Goal: Task Accomplishment & Management: Manage account settings

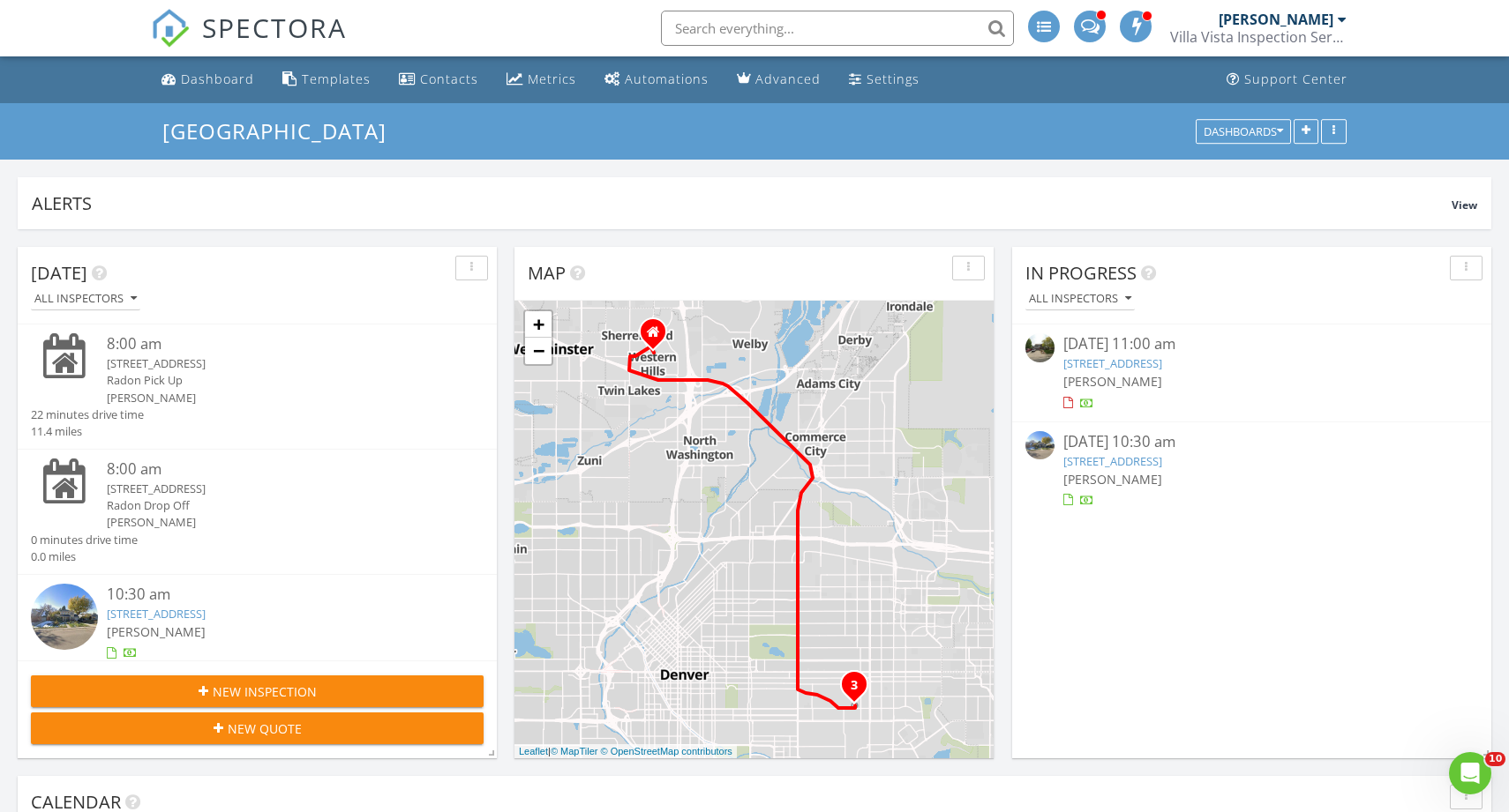
click at [205, 616] on link "845 Jasmine St, Denver, CO 80220" at bounding box center [156, 613] width 98 height 16
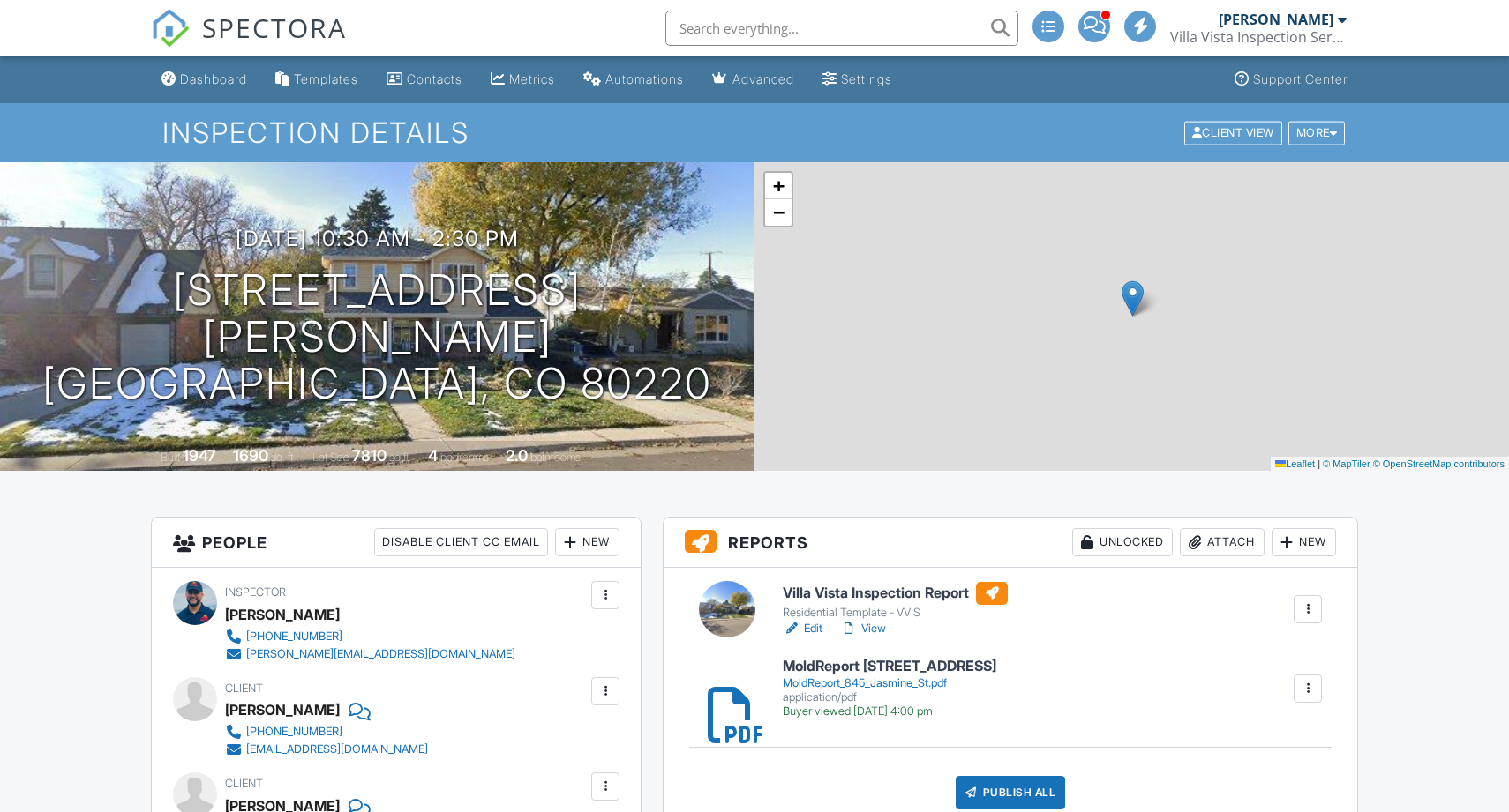
click at [804, 624] on link "Edit" at bounding box center [802, 628] width 40 height 17
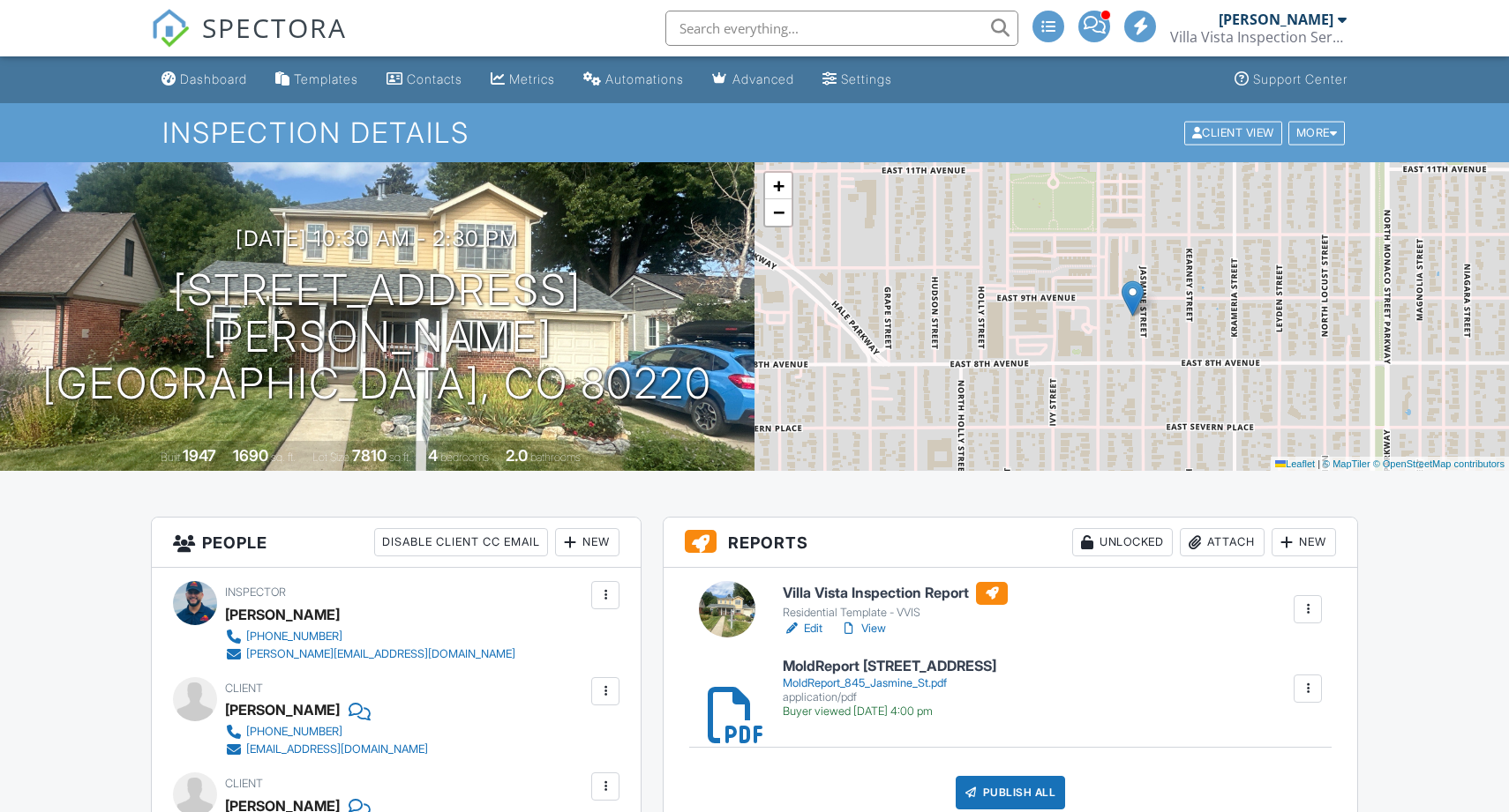
click at [884, 633] on link "View" at bounding box center [863, 628] width 46 height 17
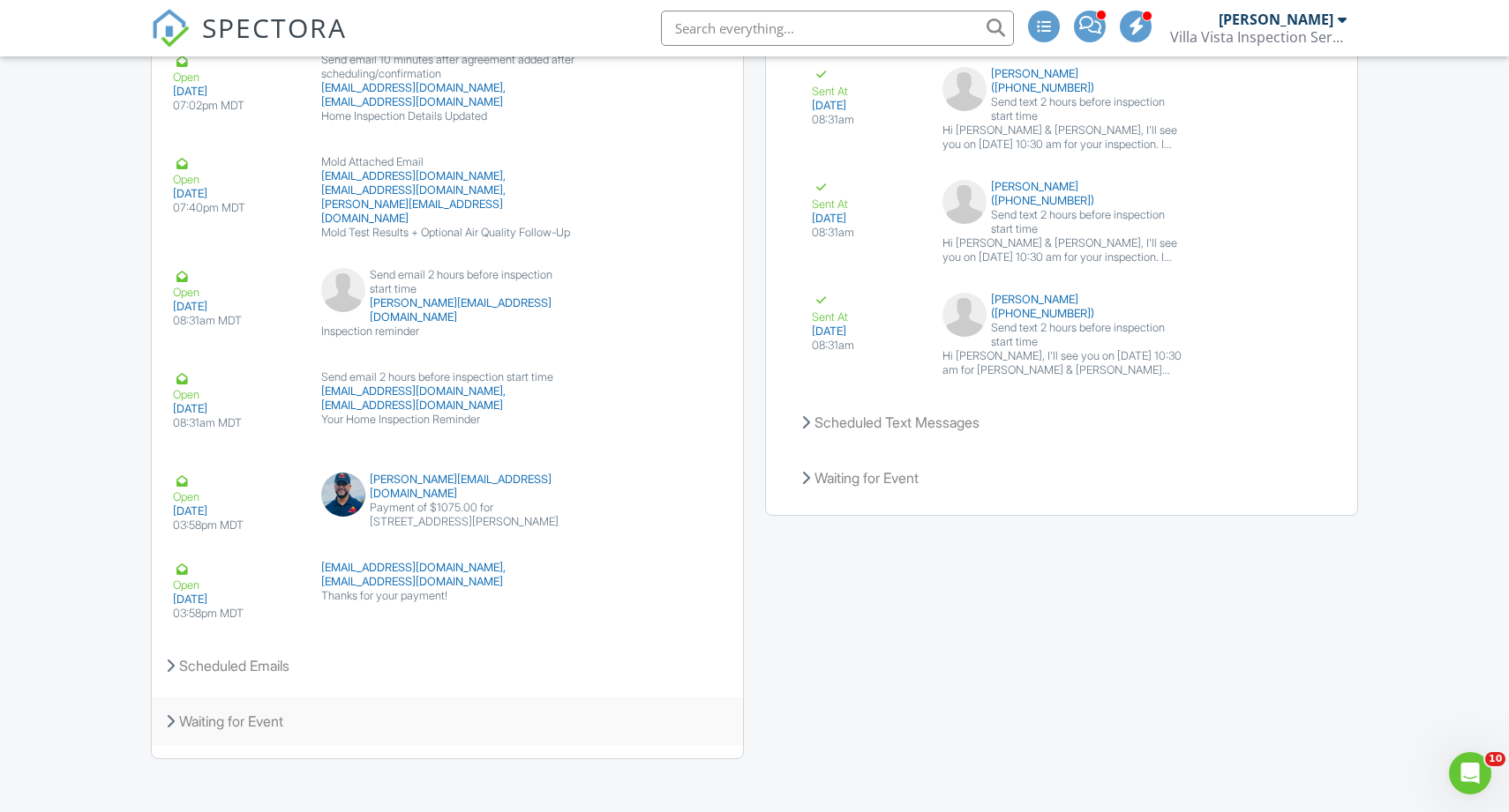
click at [301, 698] on div "Waiting for Event" at bounding box center [447, 722] width 592 height 48
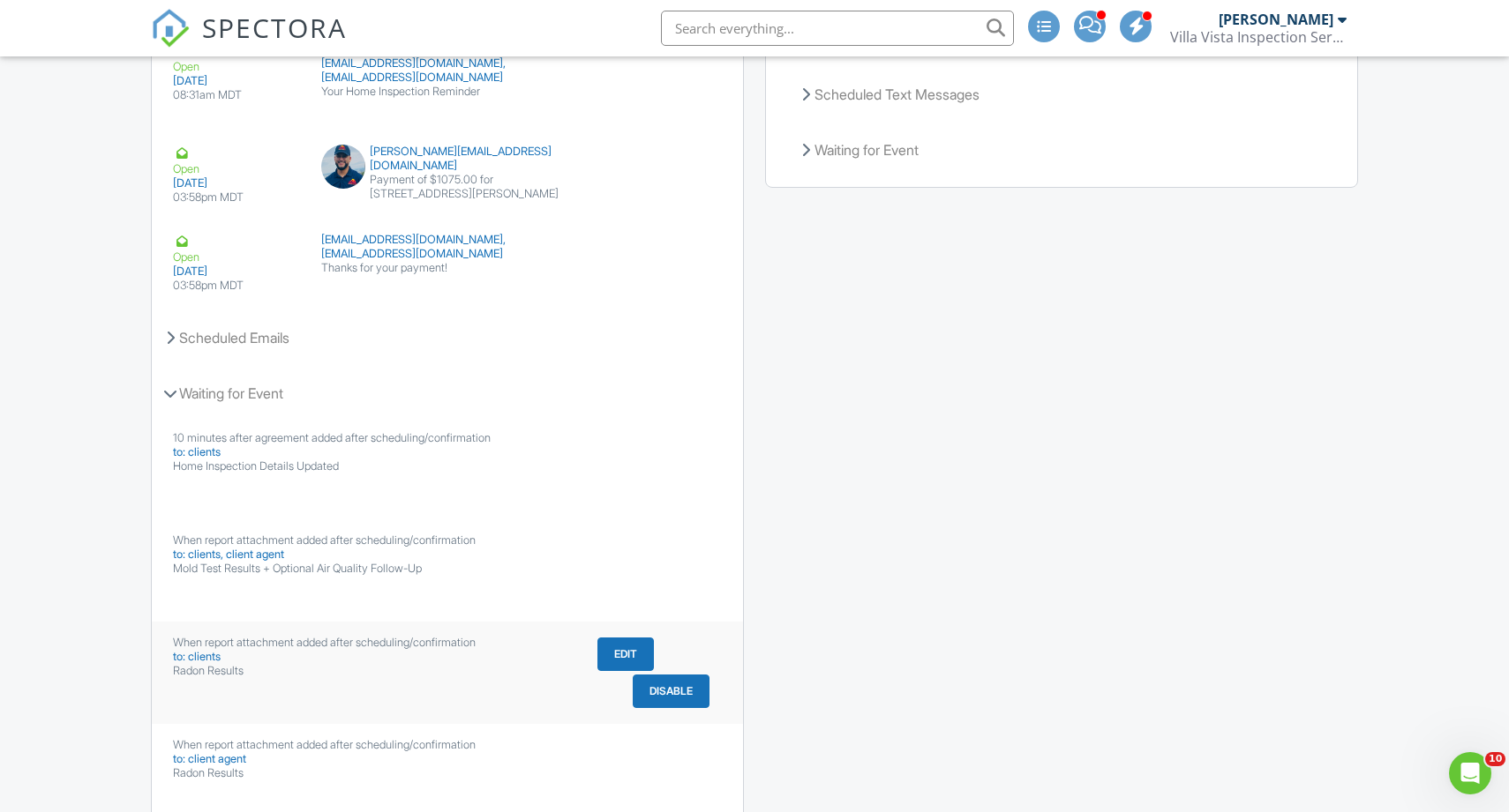
click at [655, 683] on button "Disable" at bounding box center [671, 692] width 76 height 33
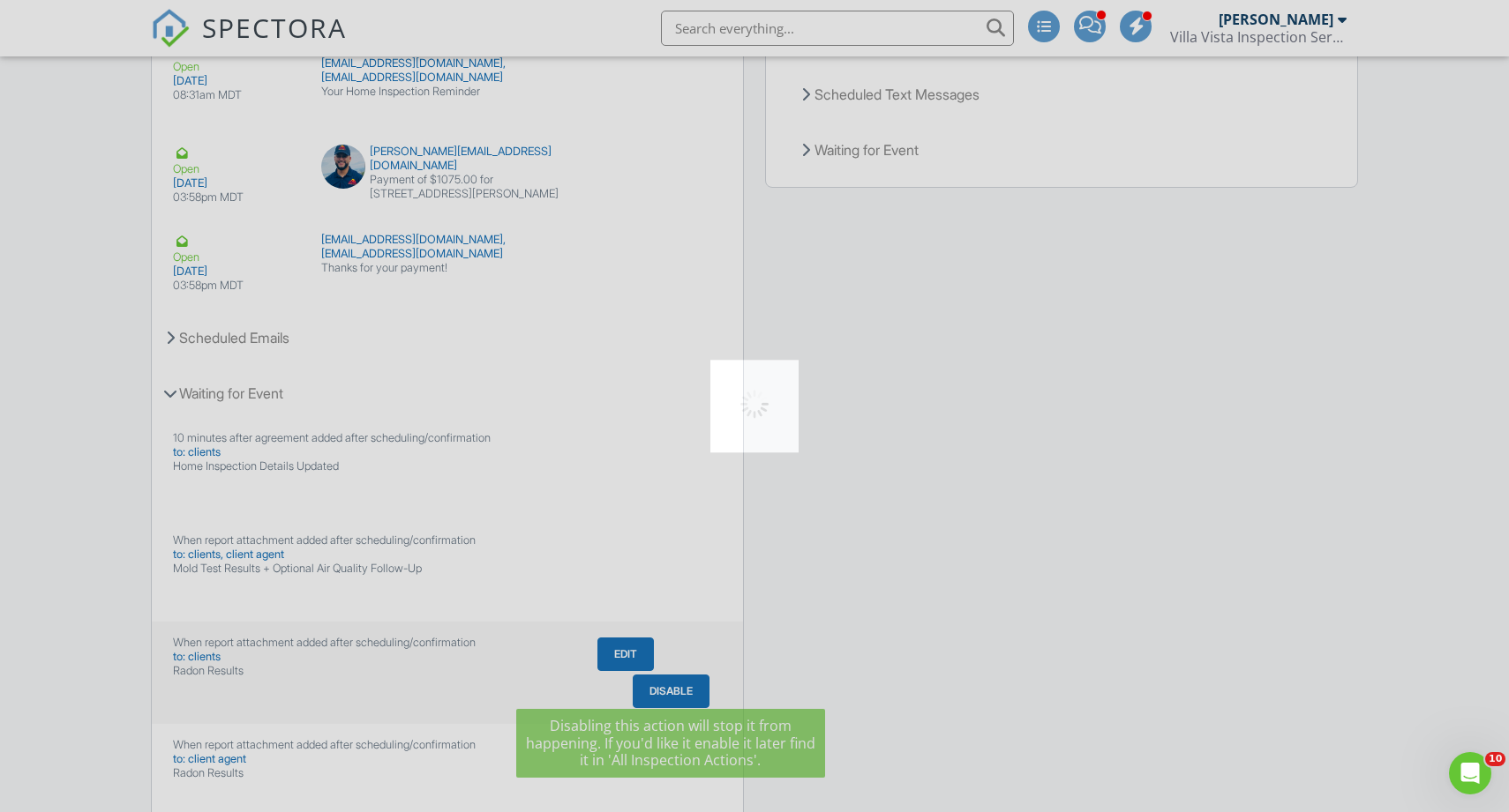
scroll to position [4597, 0]
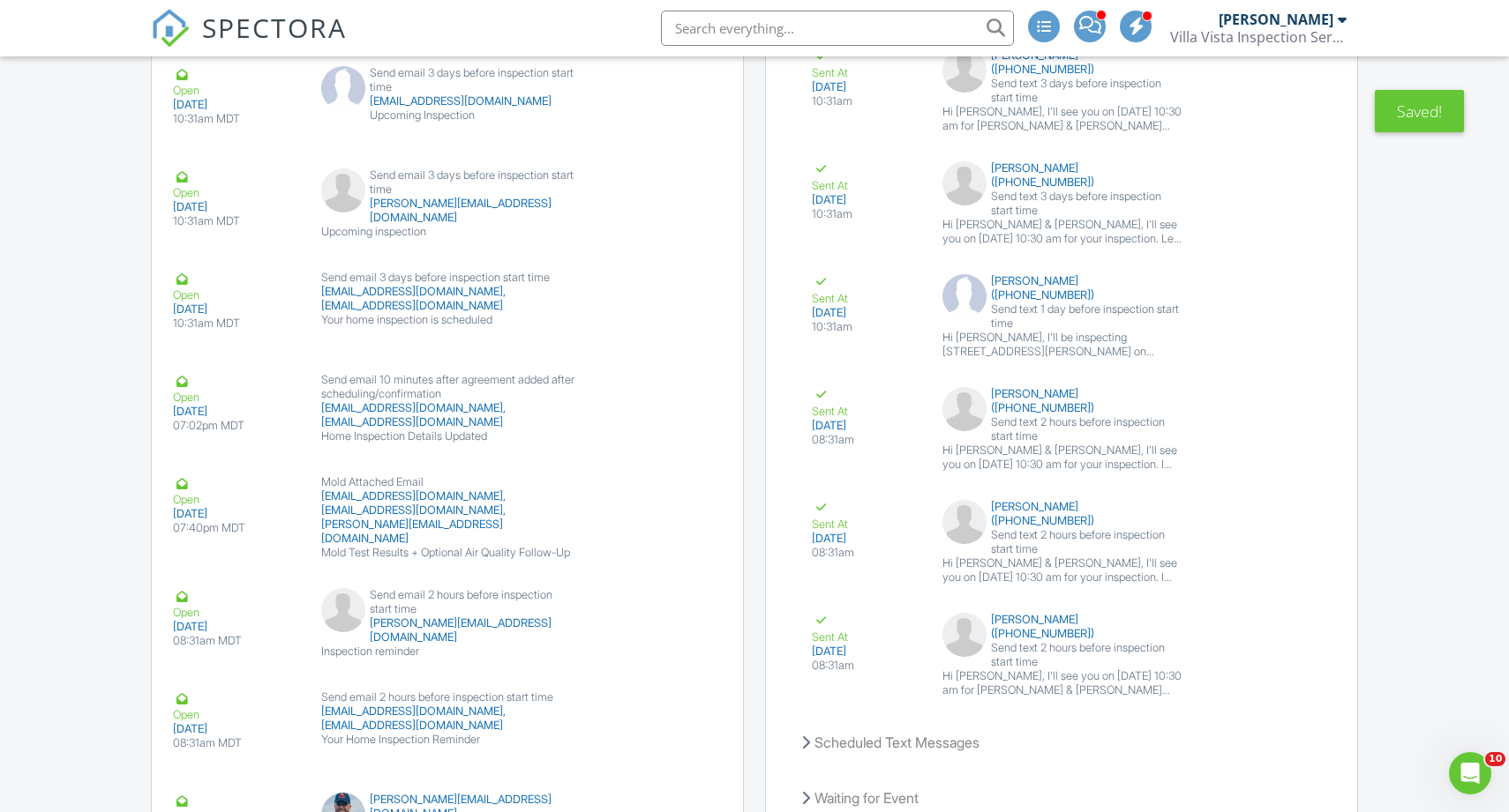
scroll to position [4271, 0]
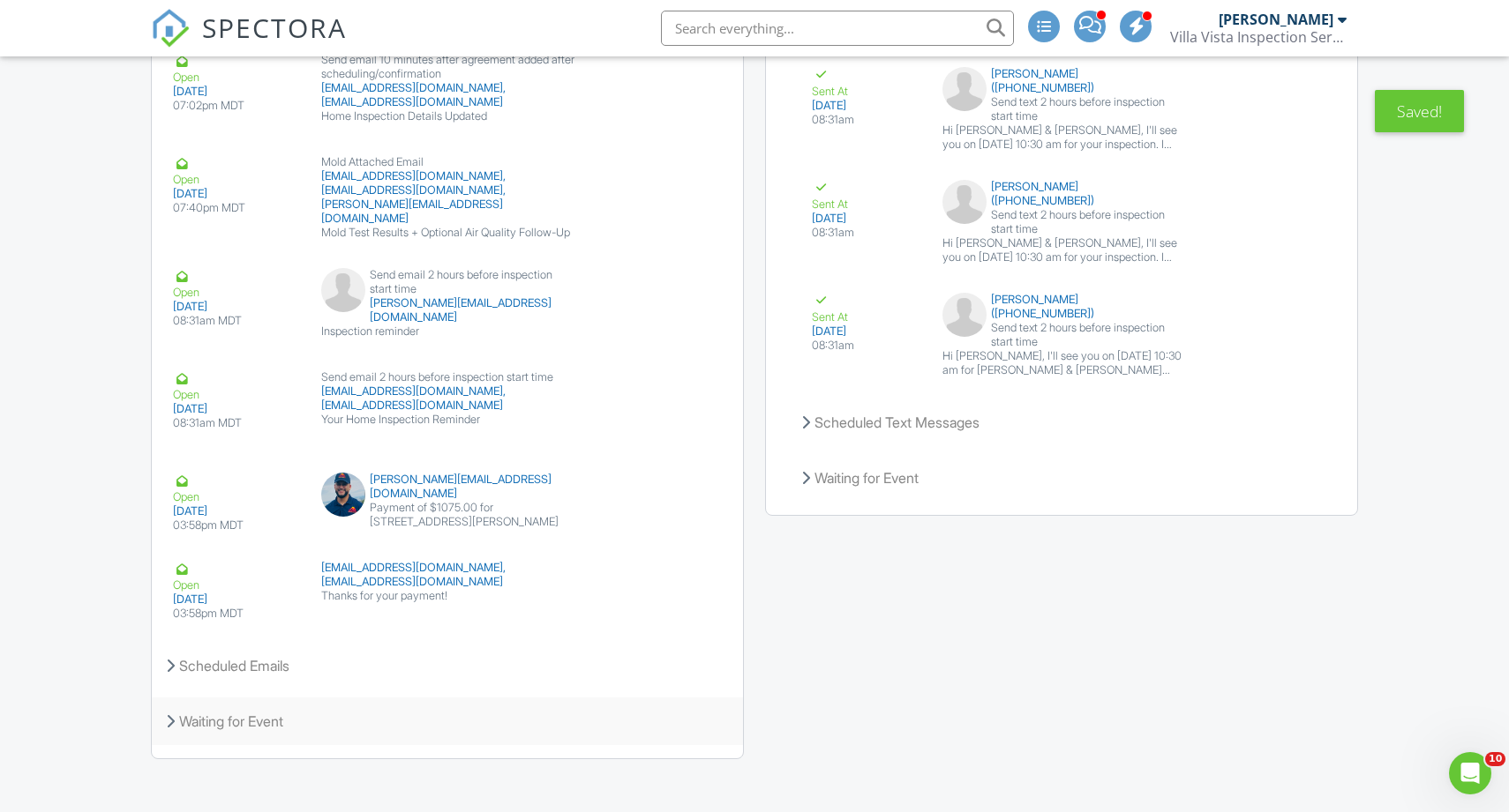
click at [248, 722] on div "Waiting for Event" at bounding box center [447, 722] width 592 height 48
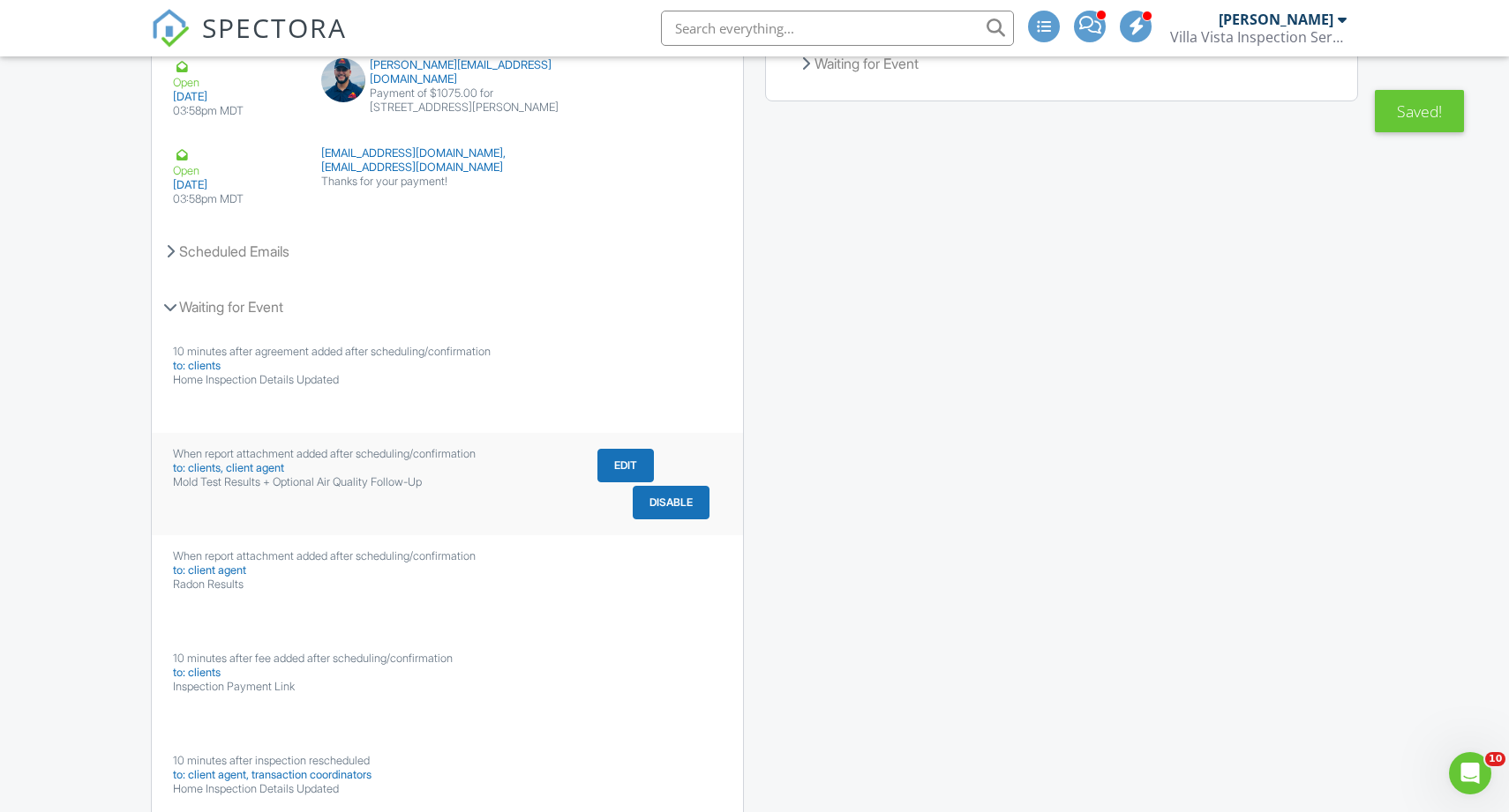
scroll to position [4803, 0]
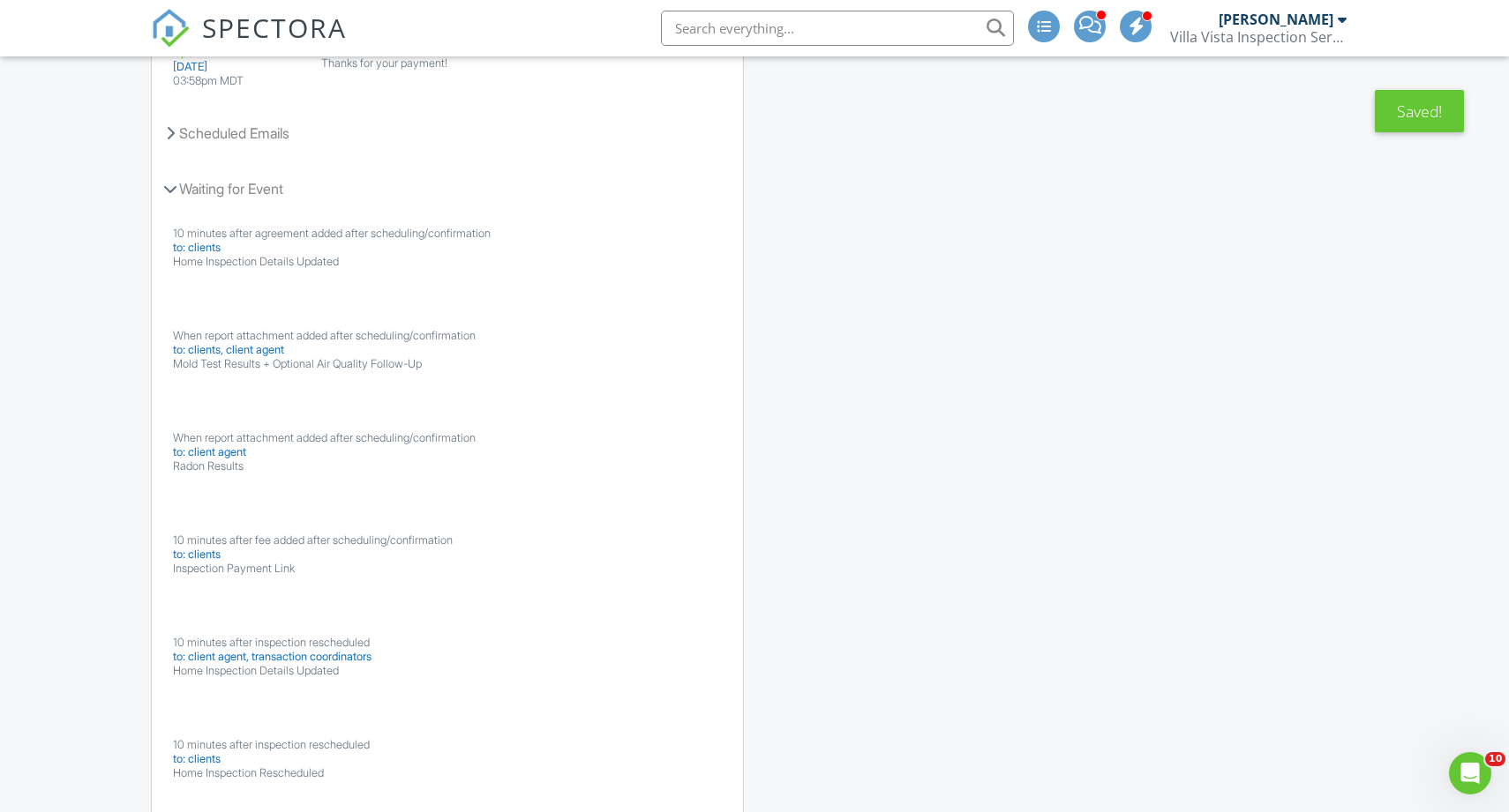
click at [685, 486] on button "Disable" at bounding box center [671, 486] width 76 height 33
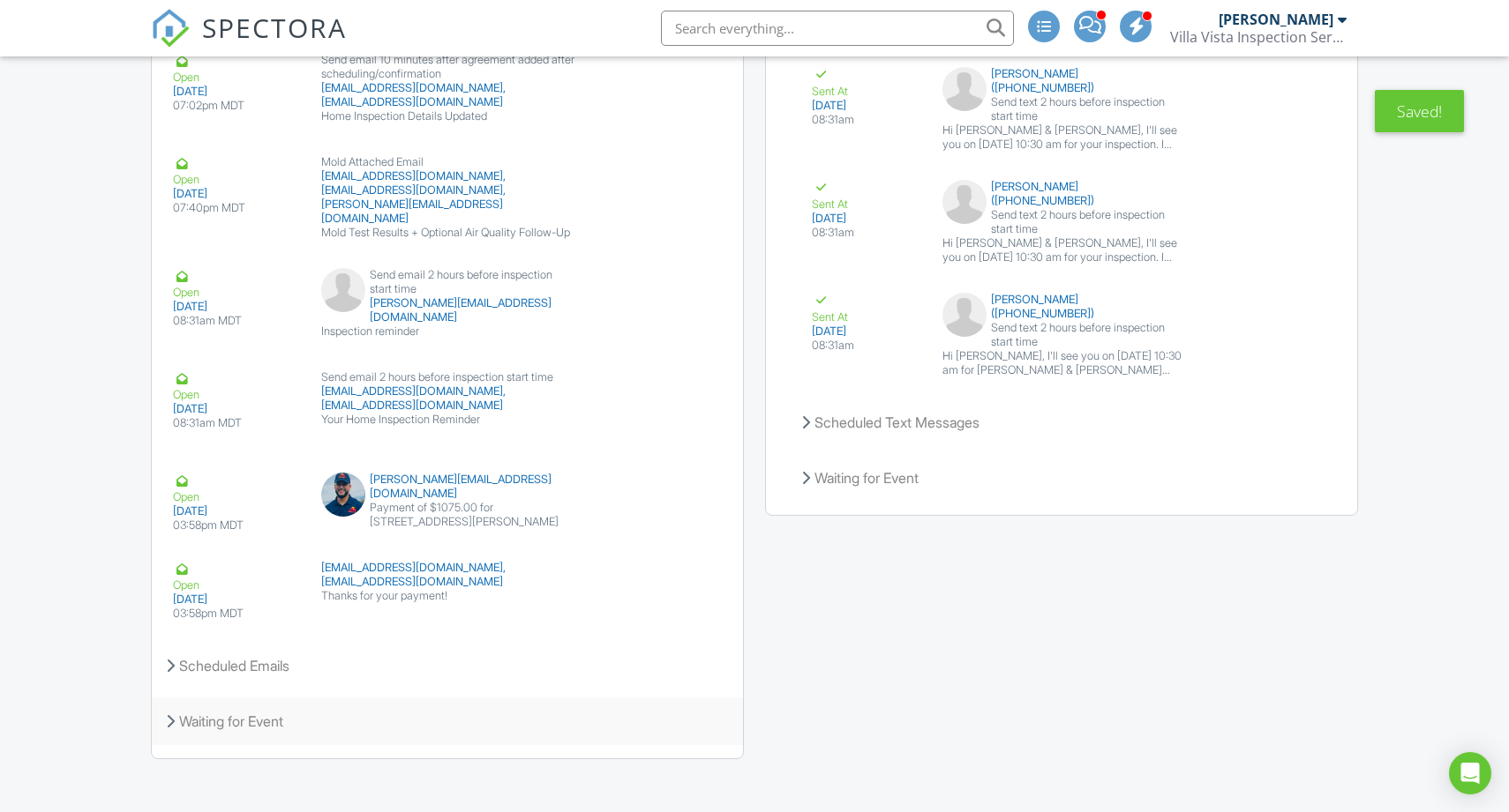
click at [294, 706] on div "Waiting for Event" at bounding box center [447, 722] width 592 height 48
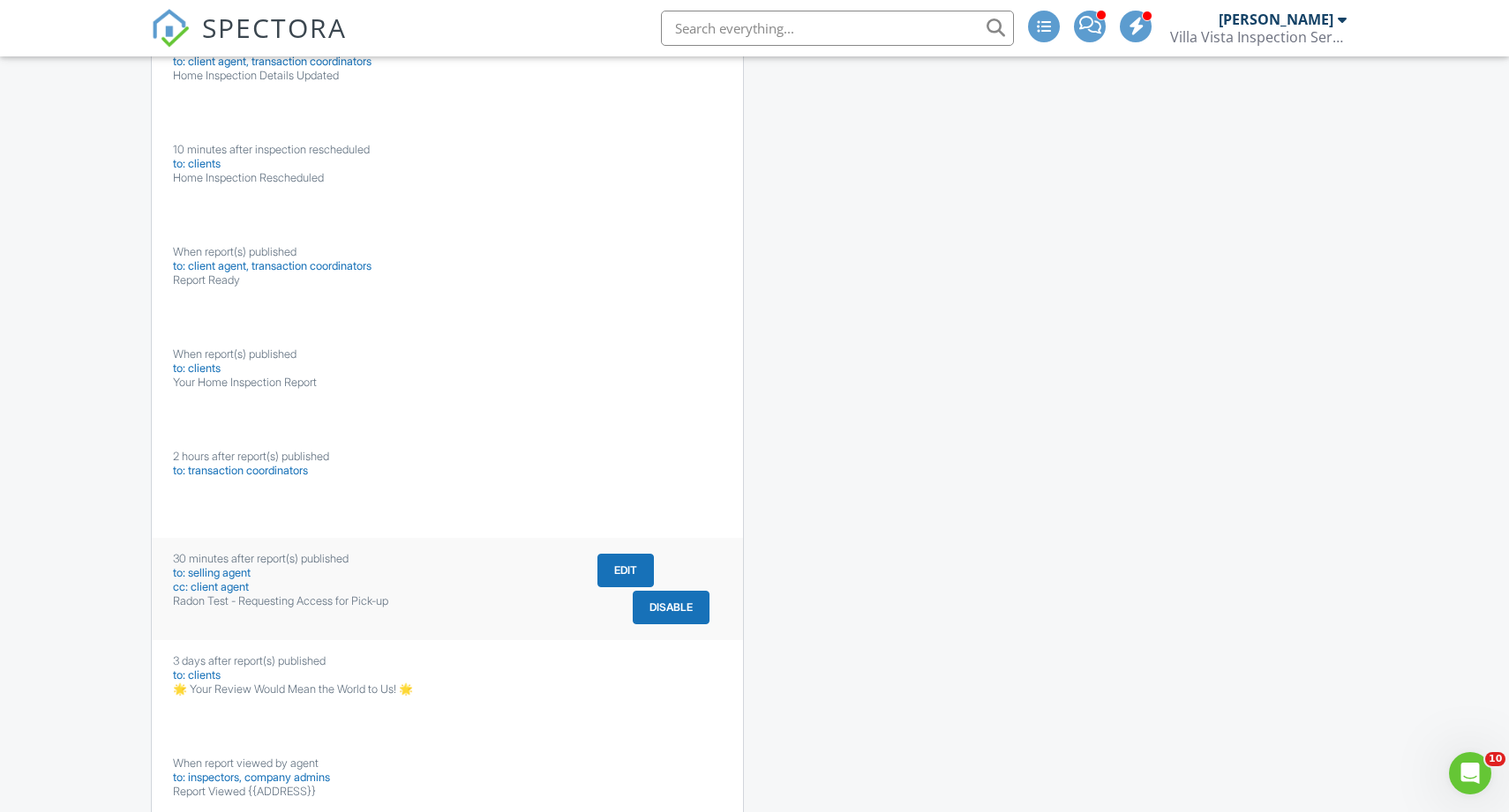
scroll to position [5302, 0]
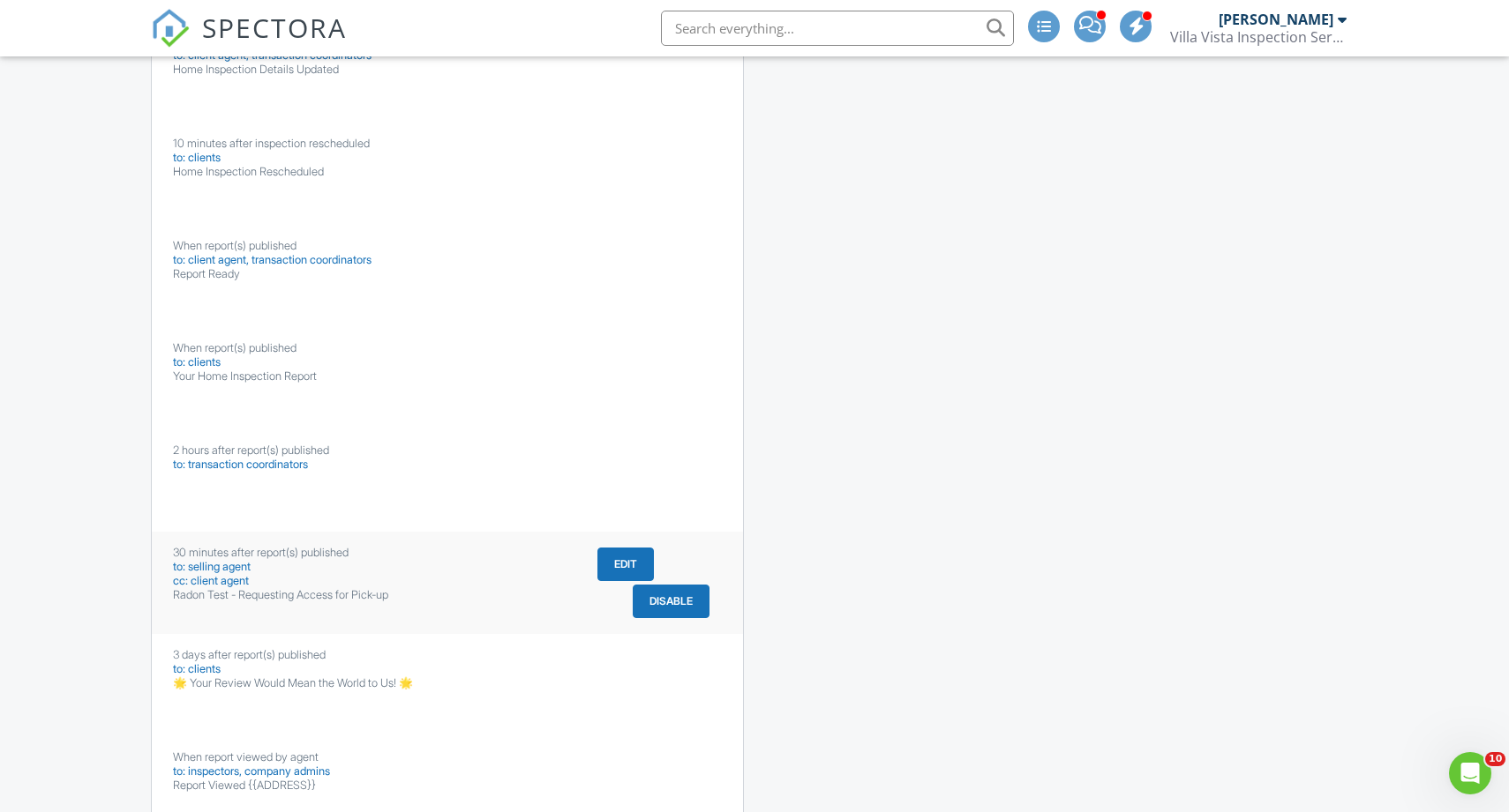
click at [671, 590] on button "Disable" at bounding box center [671, 601] width 76 height 33
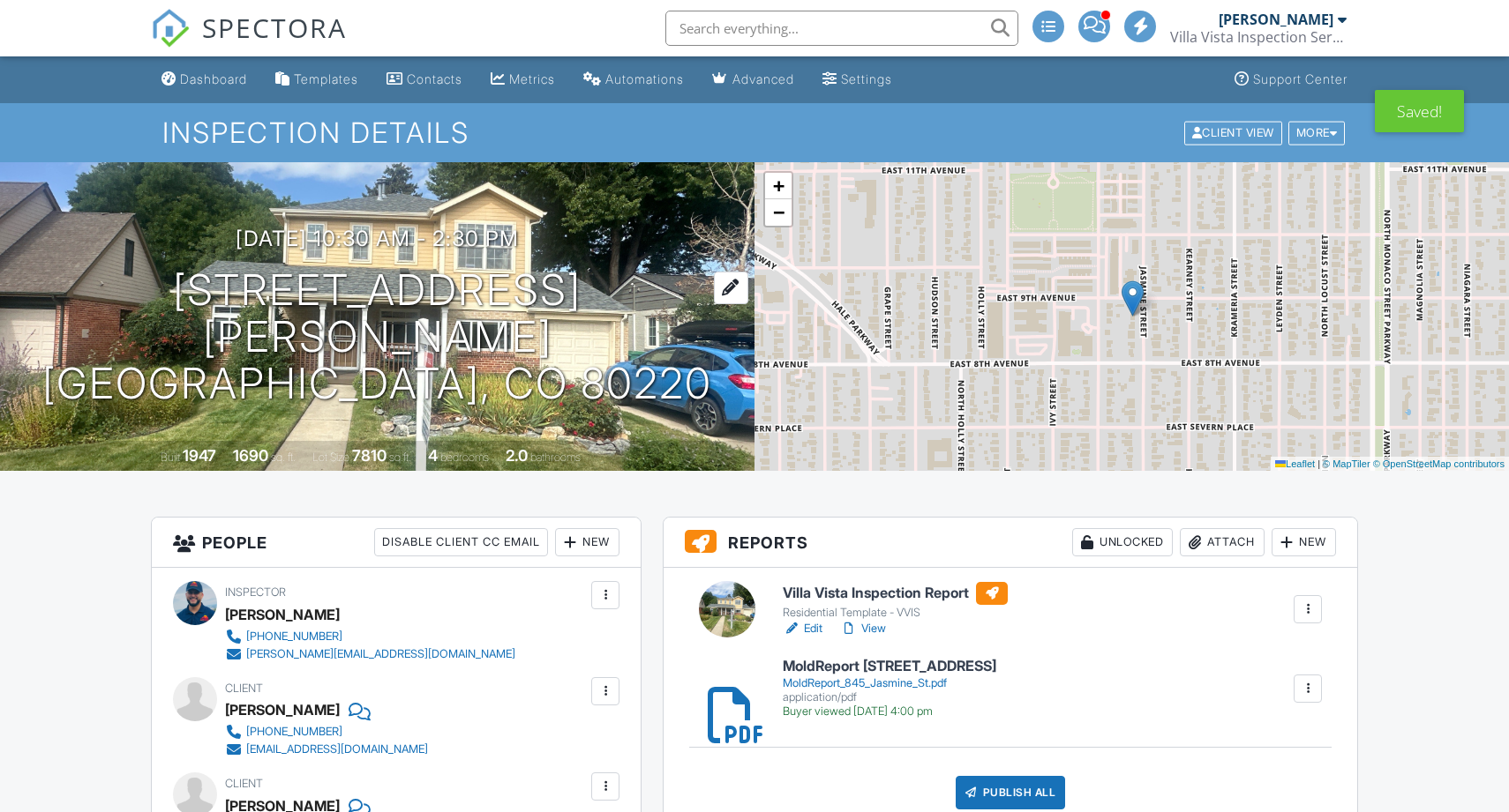
click at [391, 315] on h1 "845 Jasmine St Denver, CO 80220" at bounding box center [377, 337] width 698 height 140
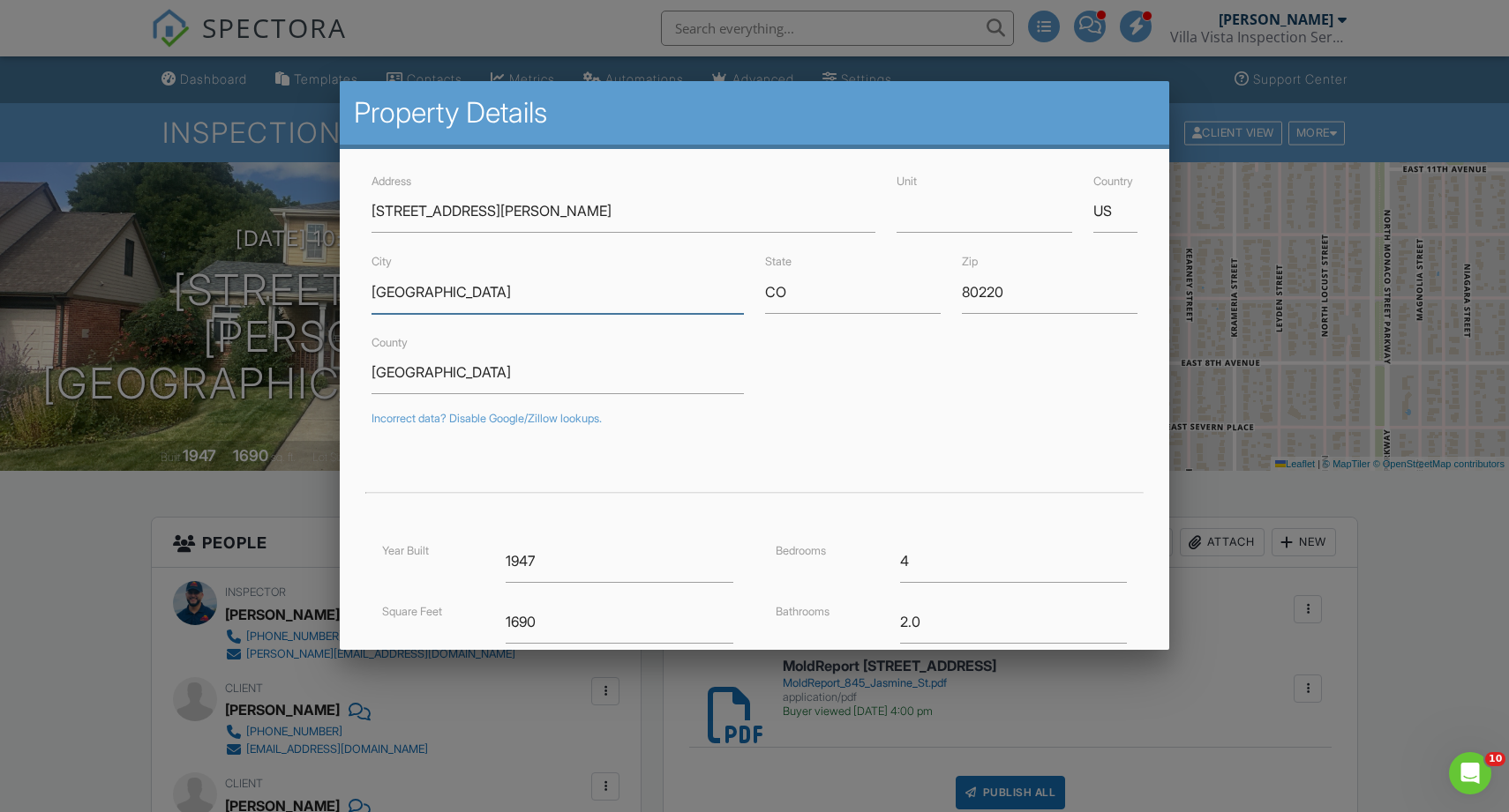
click at [372, 296] on input "[GEOGRAPHIC_DATA]" at bounding box center [558, 292] width 373 height 43
click at [518, 215] on input "[STREET_ADDRESS][PERSON_NAME]" at bounding box center [624, 211] width 504 height 43
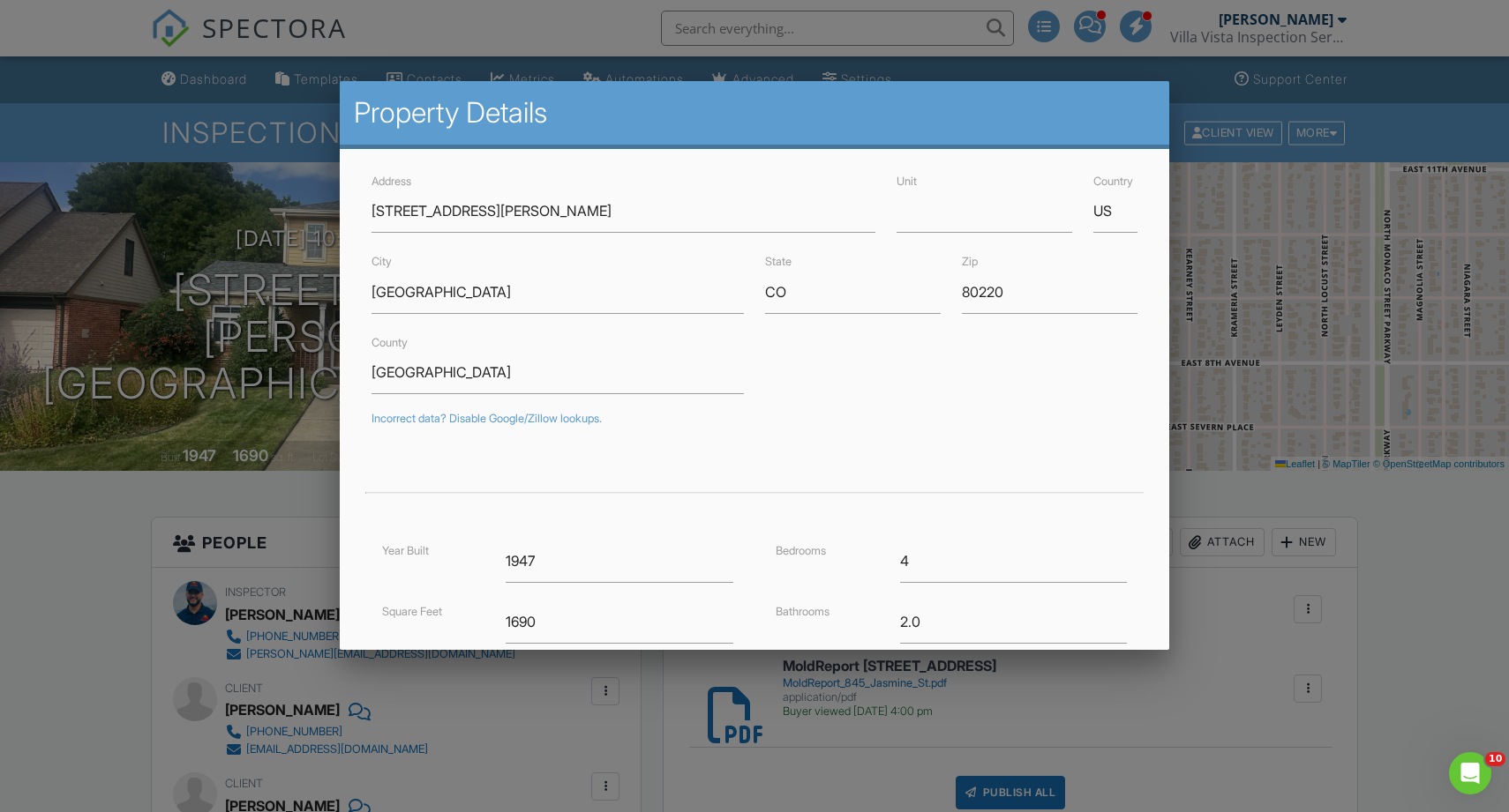
click at [107, 555] on div at bounding box center [754, 419] width 1509 height 1015
click at [106, 555] on div at bounding box center [754, 419] width 1509 height 1015
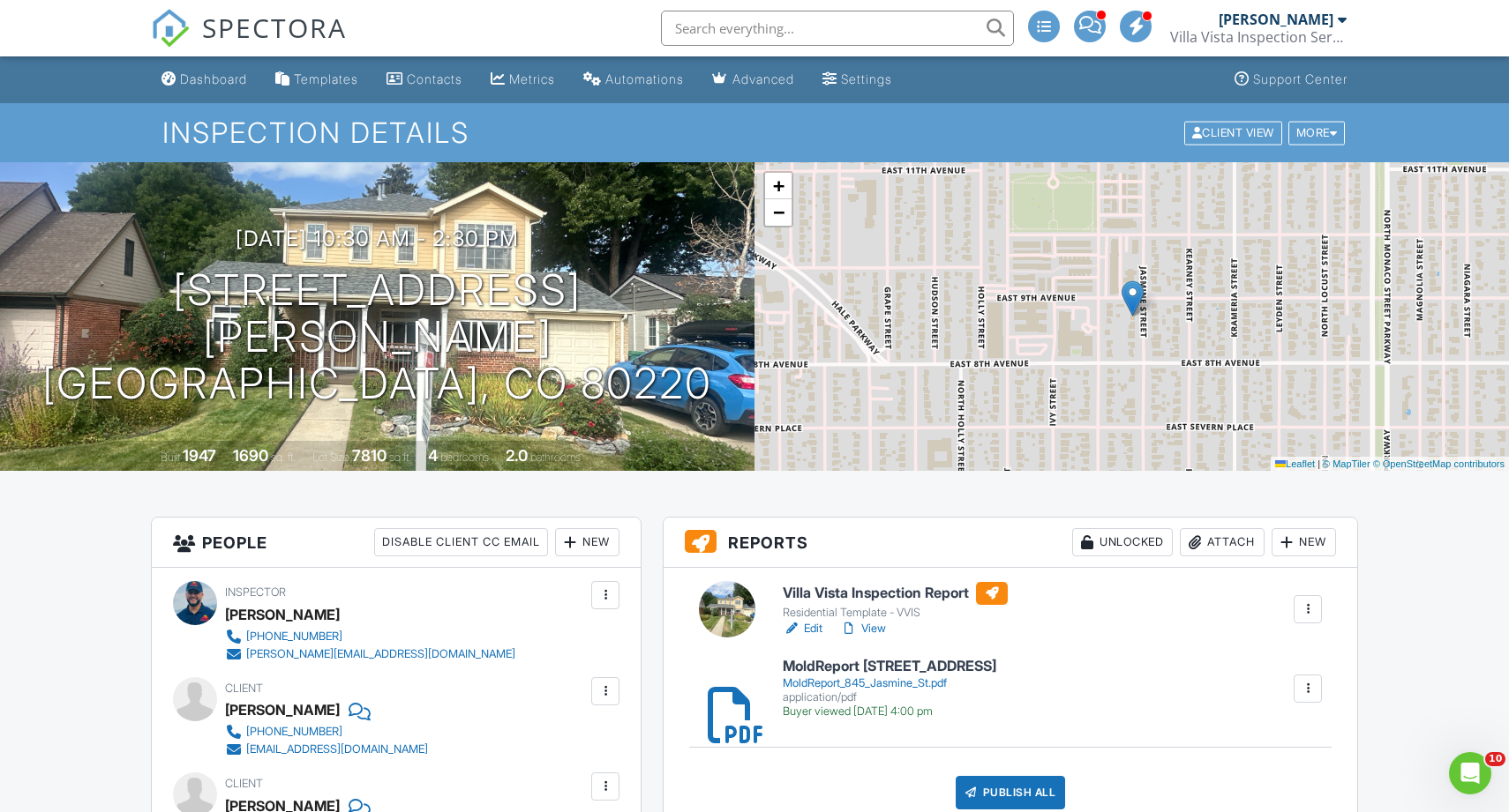
click at [1239, 547] on div "Attach" at bounding box center [1222, 543] width 85 height 29
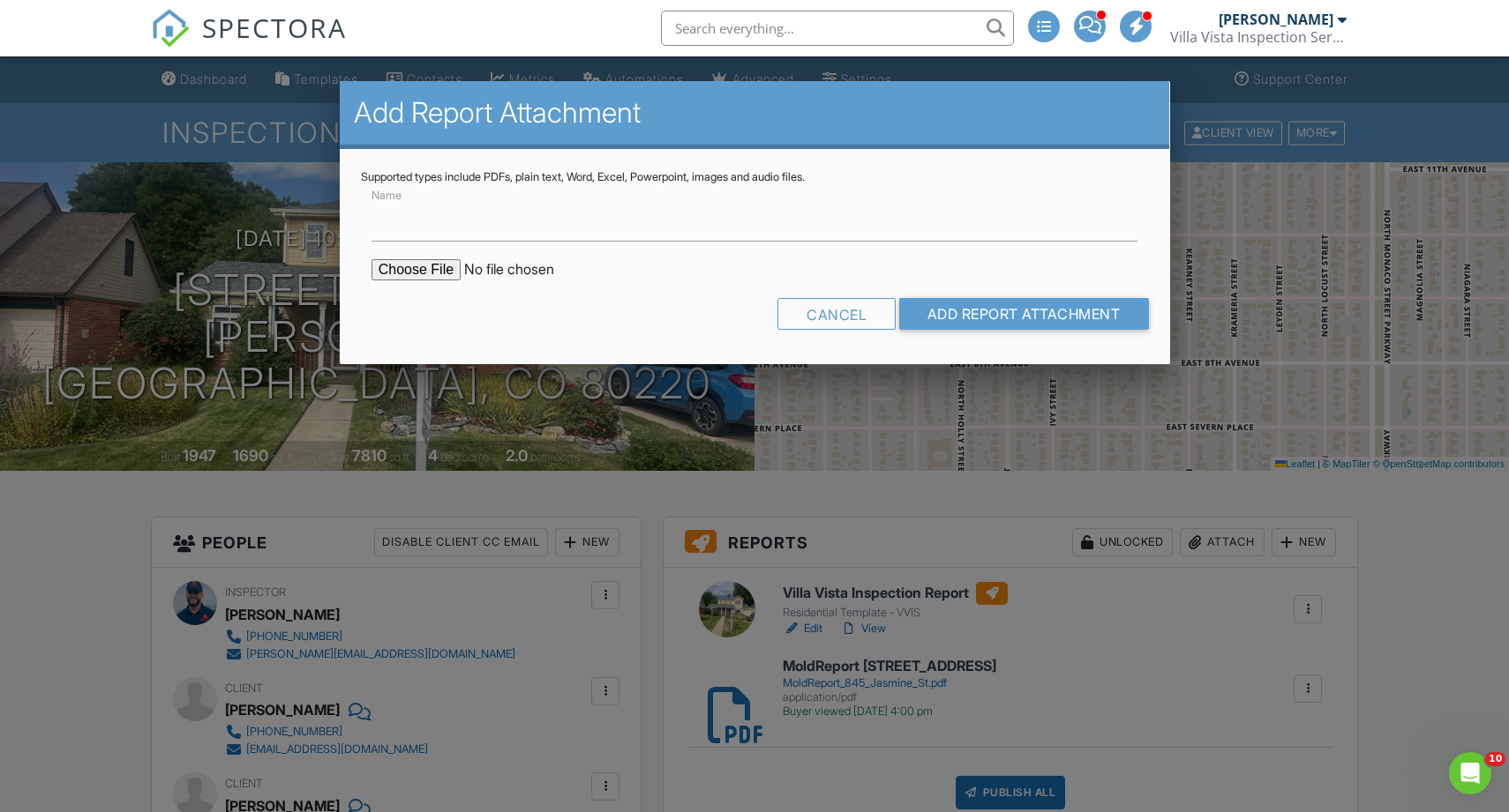
click at [443, 272] on input "file" at bounding box center [522, 269] width 300 height 21
type input "C:\fakepath\BuildFaxReport_845 Jasmine St.pdf"
click at [999, 320] on input "Add Report Attachment" at bounding box center [1023, 314] width 249 height 32
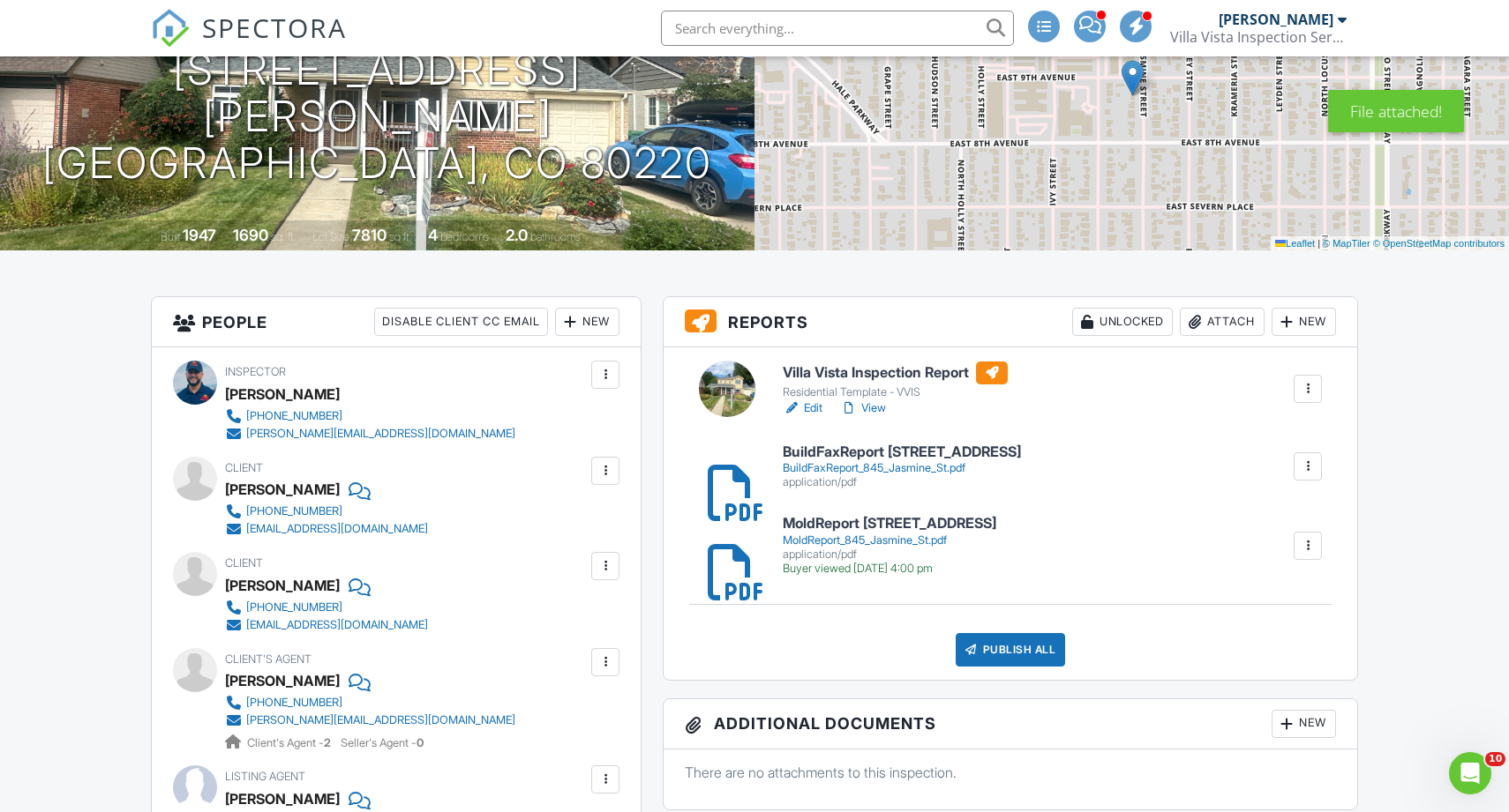
click at [1003, 655] on div "Publish All" at bounding box center [1011, 650] width 110 height 33
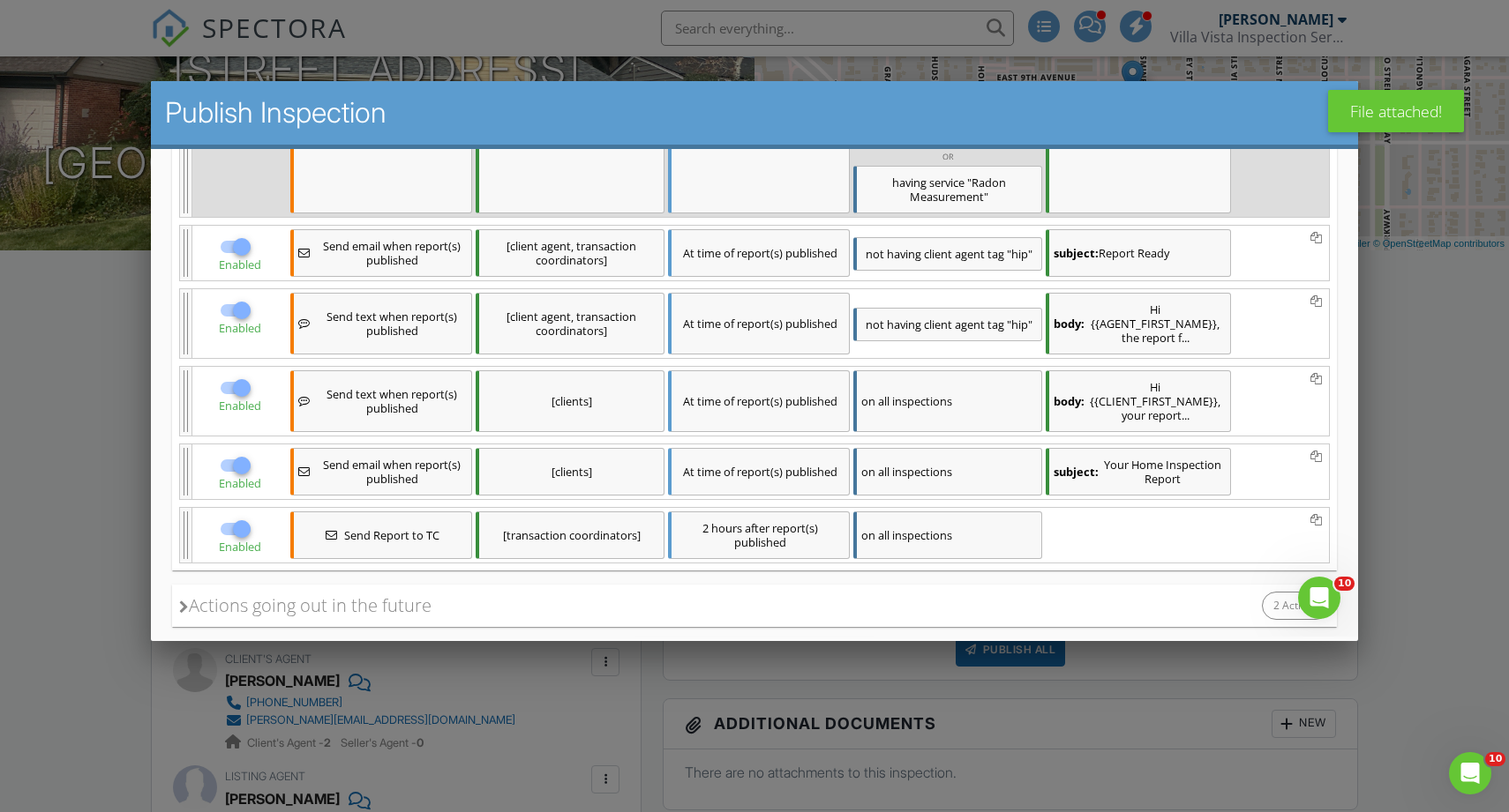
scroll to position [533, 0]
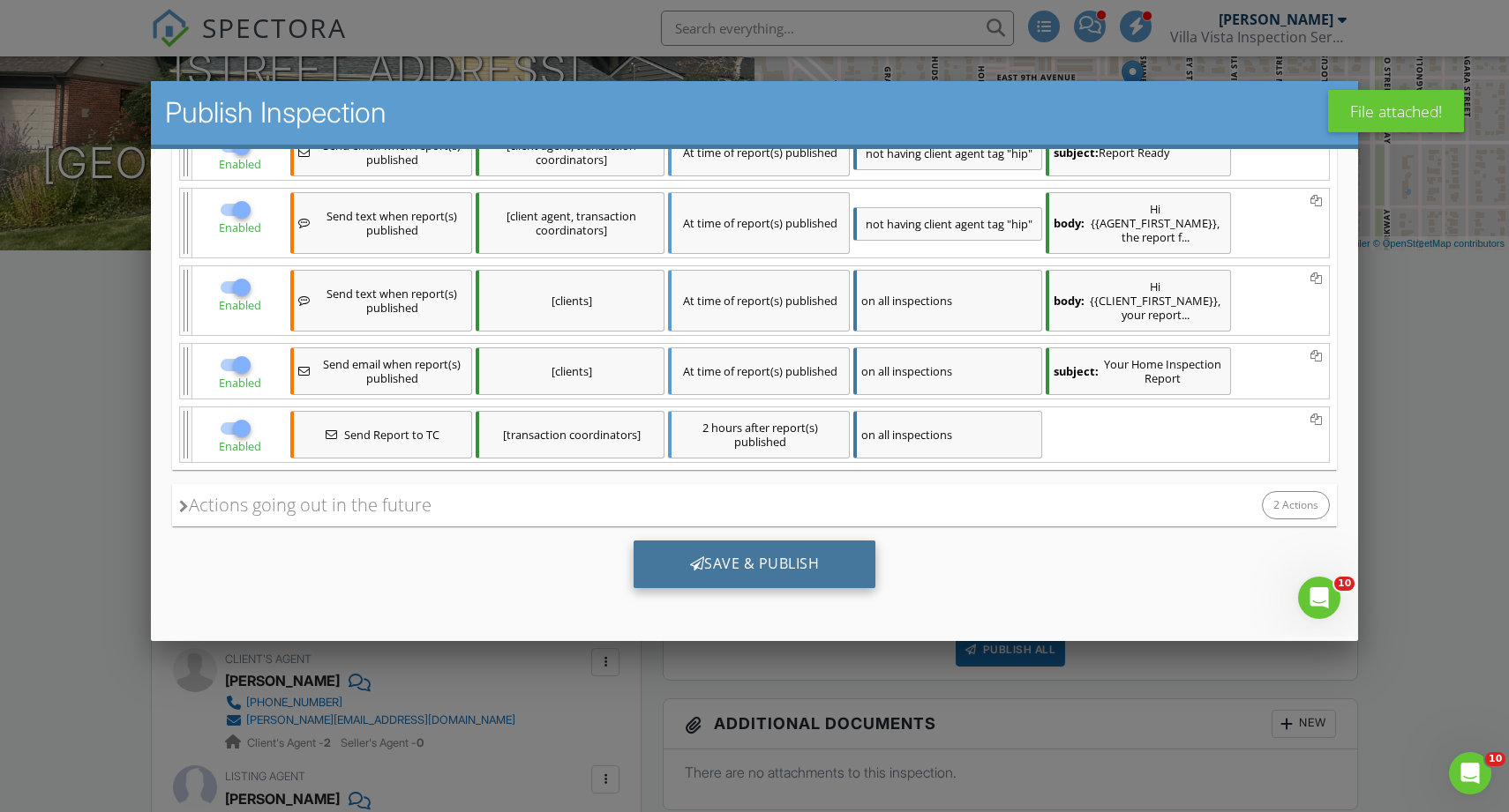
click at [773, 556] on div "Save & Publish" at bounding box center [755, 565] width 243 height 48
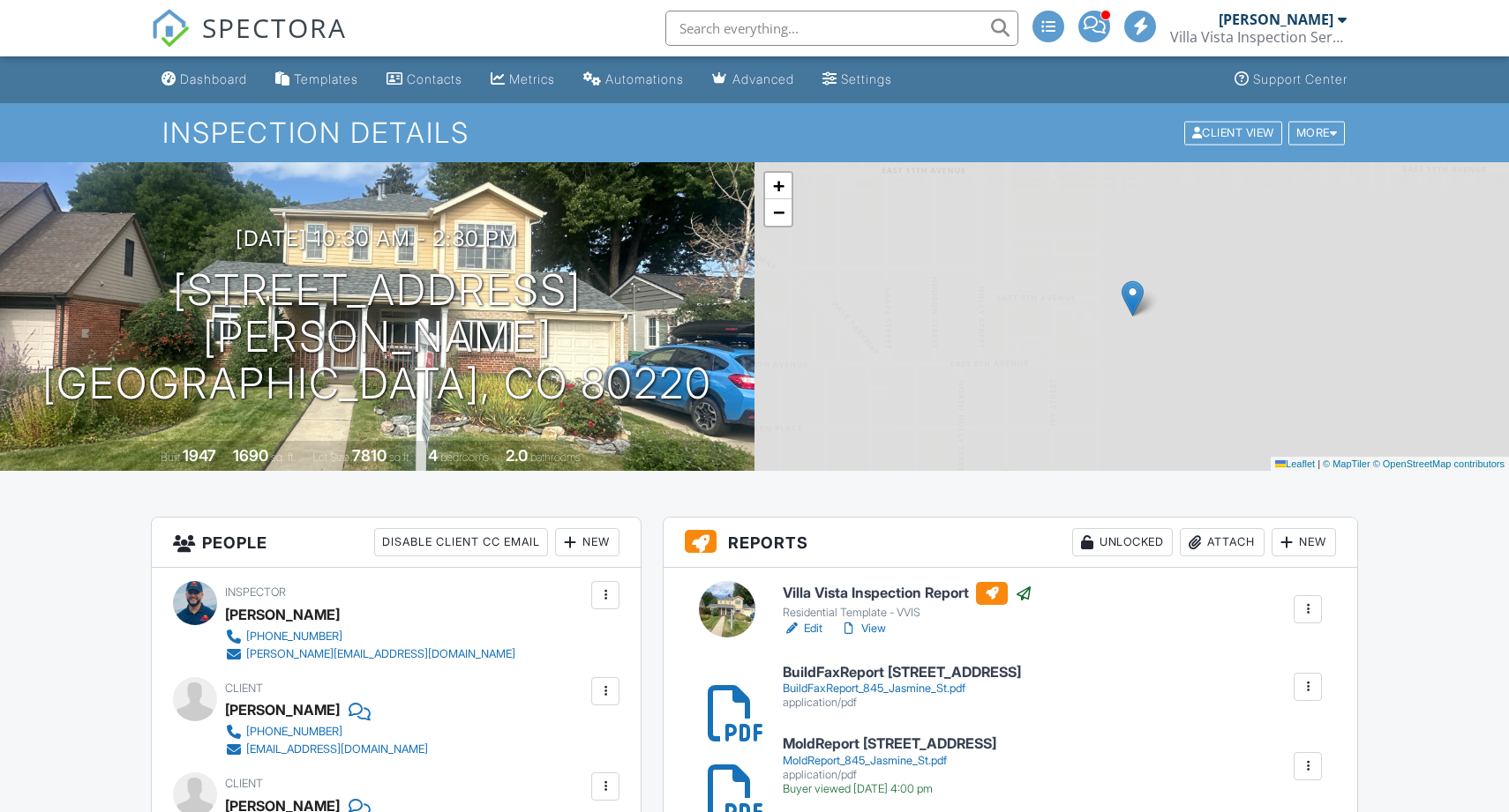
drag, startPoint x: 0, startPoint y: 0, endPoint x: 236, endPoint y: 82, distance: 249.8
click at [238, 88] on link "Dashboard" at bounding box center [204, 79] width 99 height 32
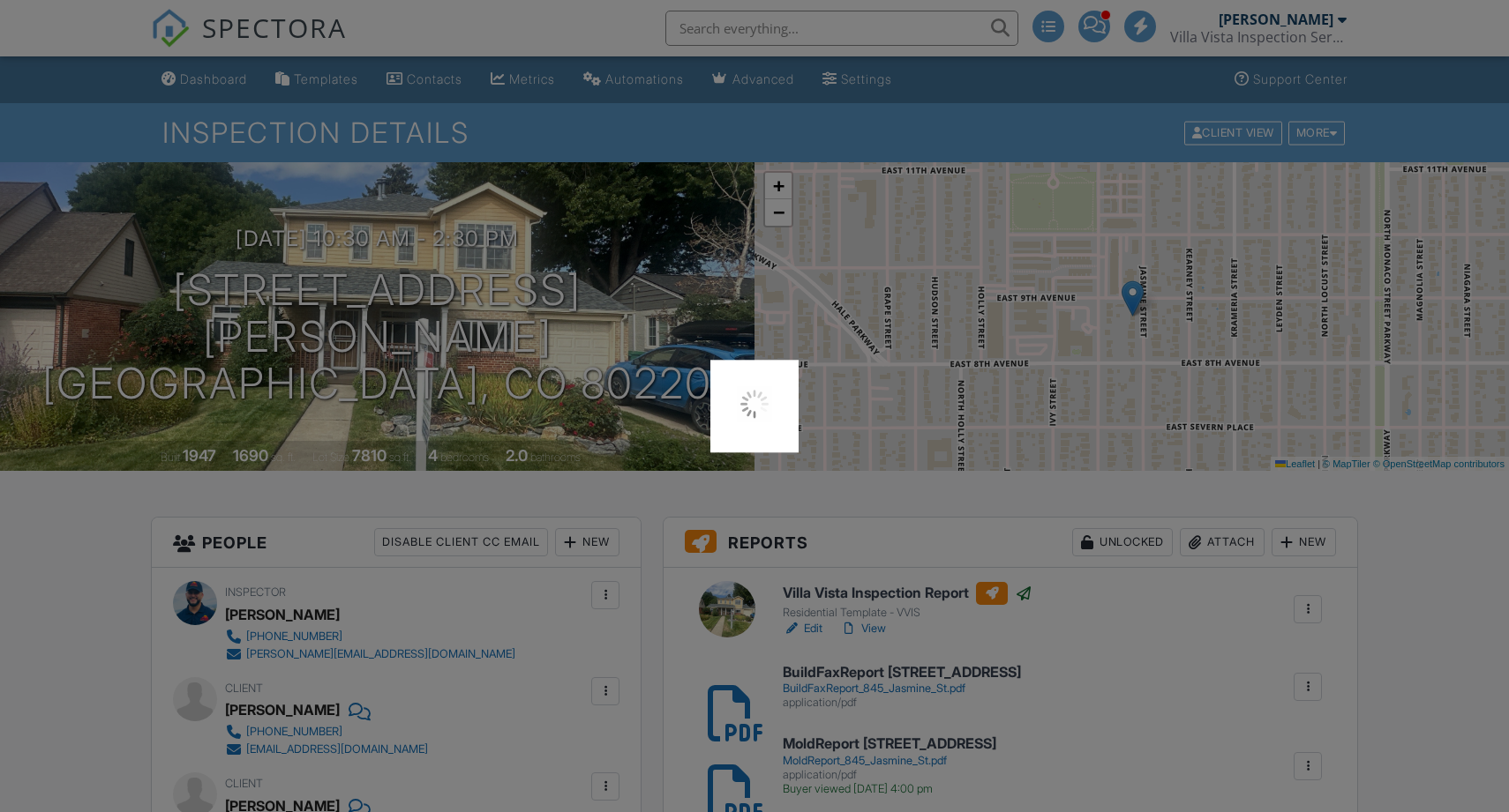
click at [236, 82] on div at bounding box center [754, 406] width 1509 height 812
